Goal: Task Accomplishment & Management: Manage account settings

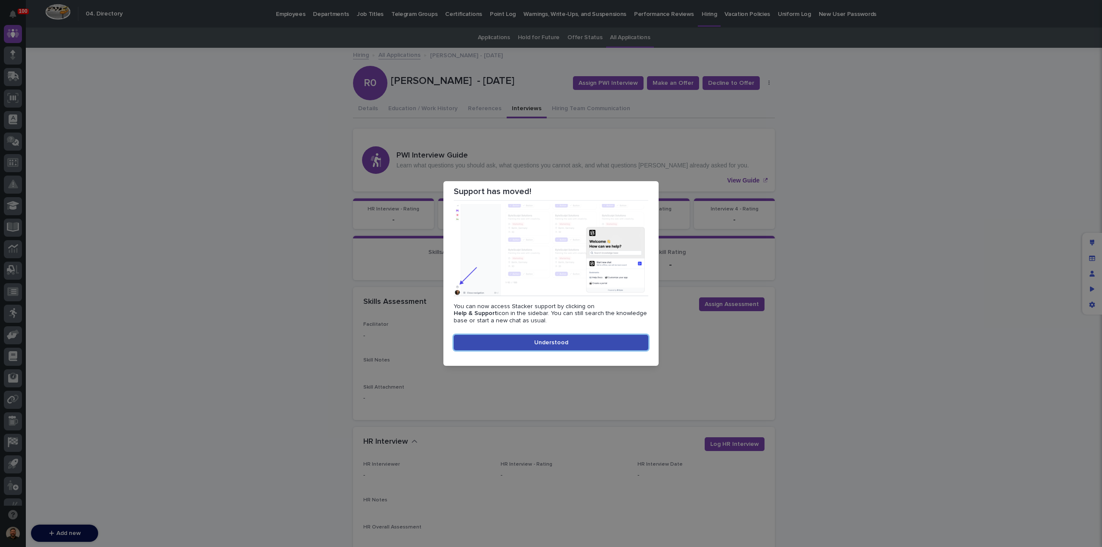
click at [584, 346] on button "Understood" at bounding box center [551, 342] width 195 height 15
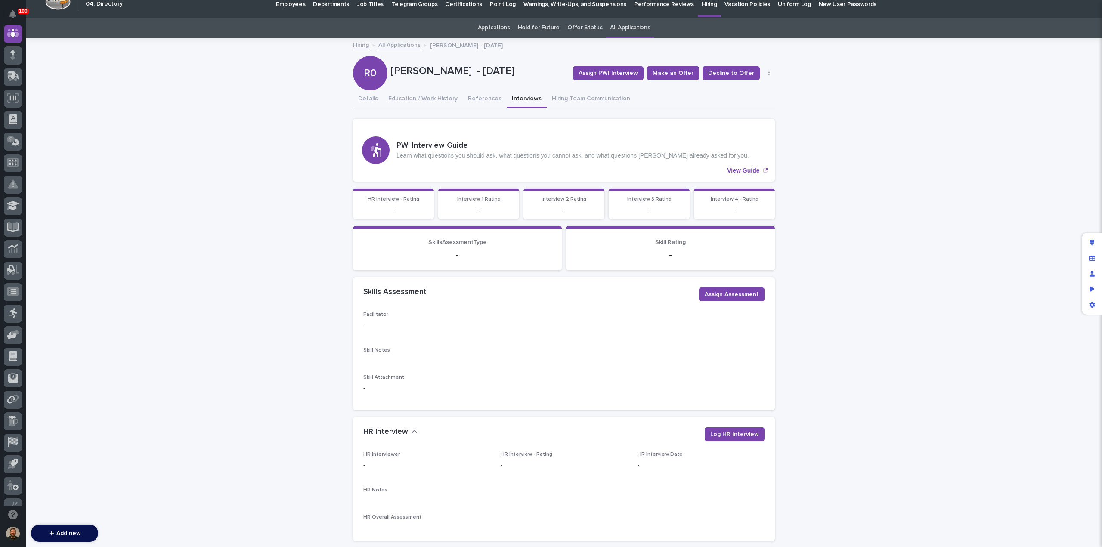
scroll to position [9, 0]
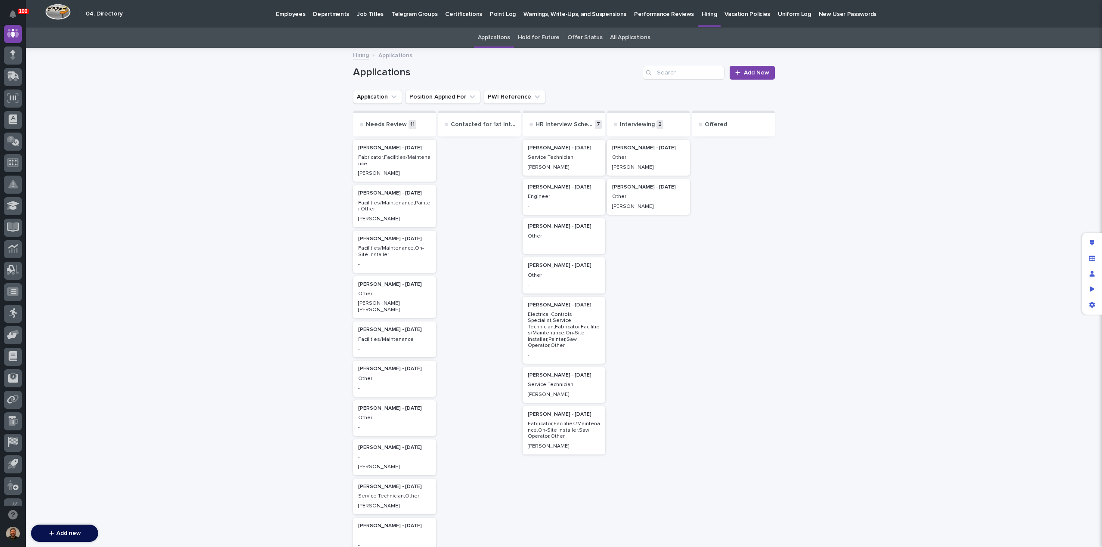
click at [399, 204] on p "Facilities/Maintenance,Painter,Other" at bounding box center [394, 206] width 73 height 12
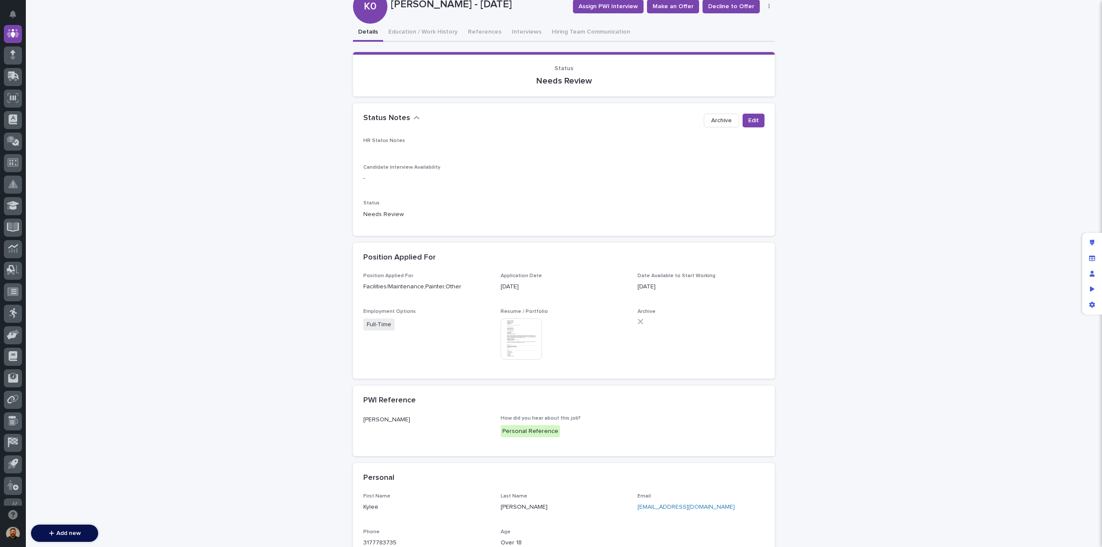
scroll to position [77, 0]
click at [531, 327] on img at bounding box center [521, 338] width 41 height 41
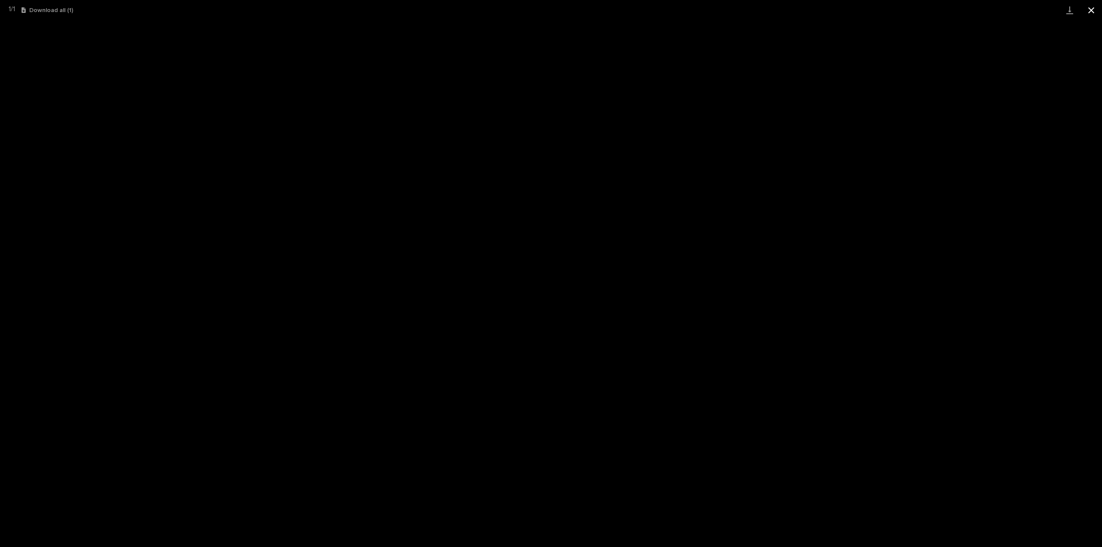
click at [1097, 10] on button "Close gallery" at bounding box center [1091, 10] width 22 height 20
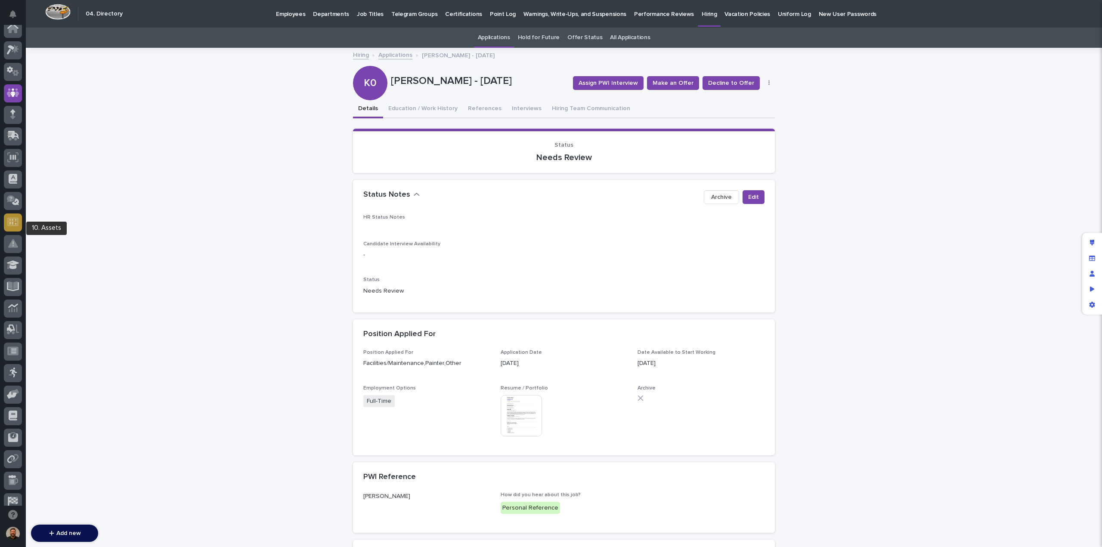
scroll to position [0, 0]
click at [14, 37] on icon at bounding box center [12, 33] width 11 height 10
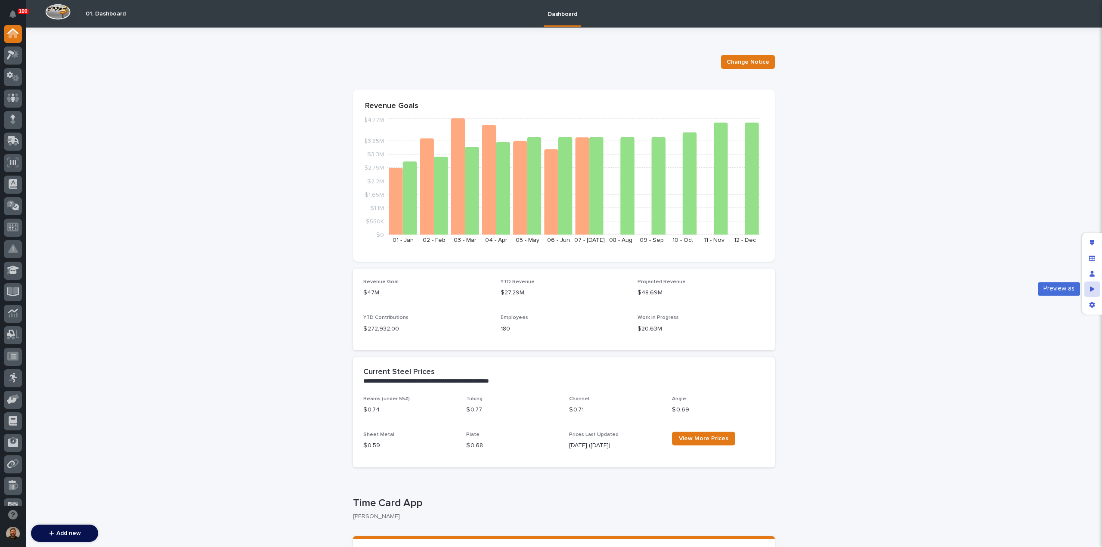
click at [1086, 290] on div "Preview as" at bounding box center [1091, 288] width 15 height 15
